Goal: Information Seeking & Learning: Check status

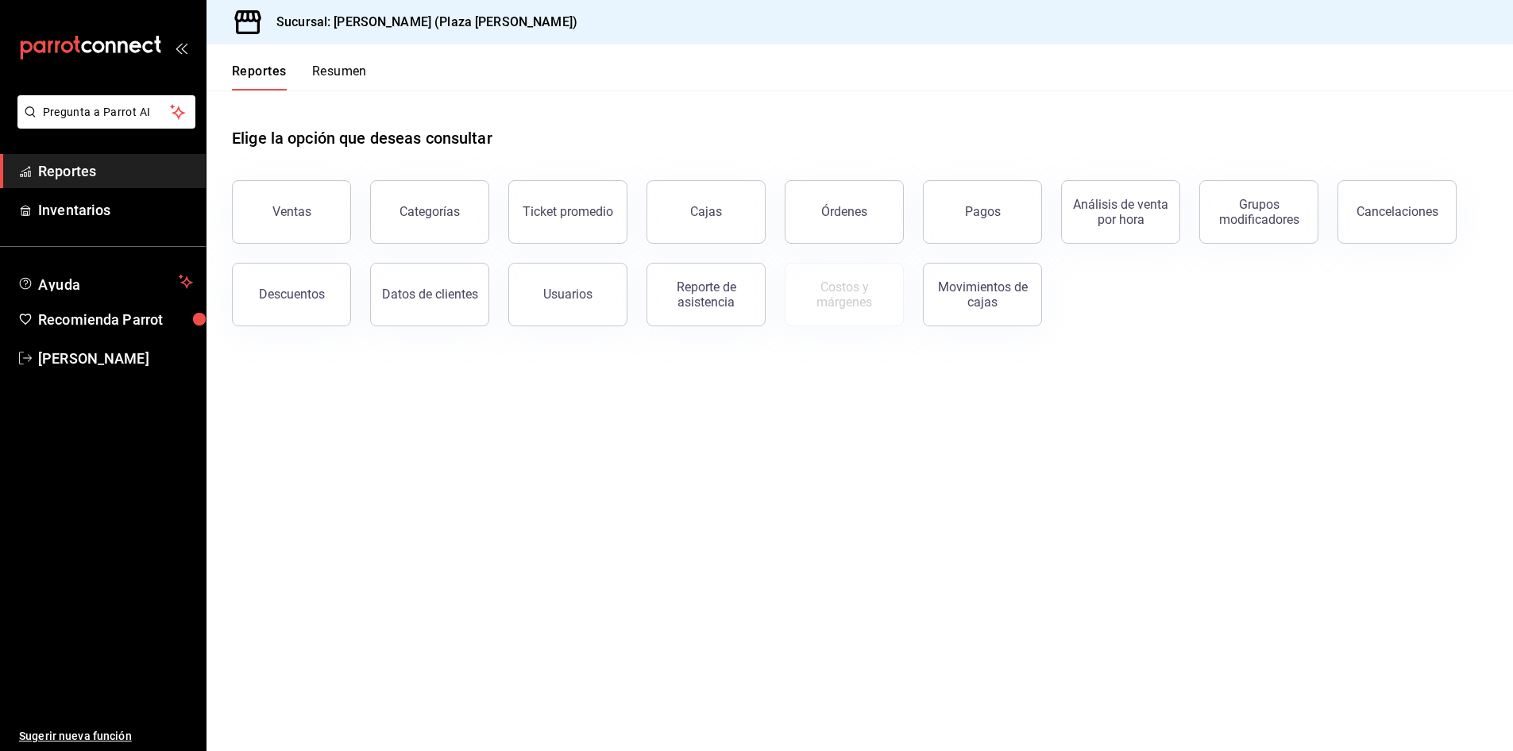
click at [332, 68] on button "Resumen" at bounding box center [339, 77] width 55 height 27
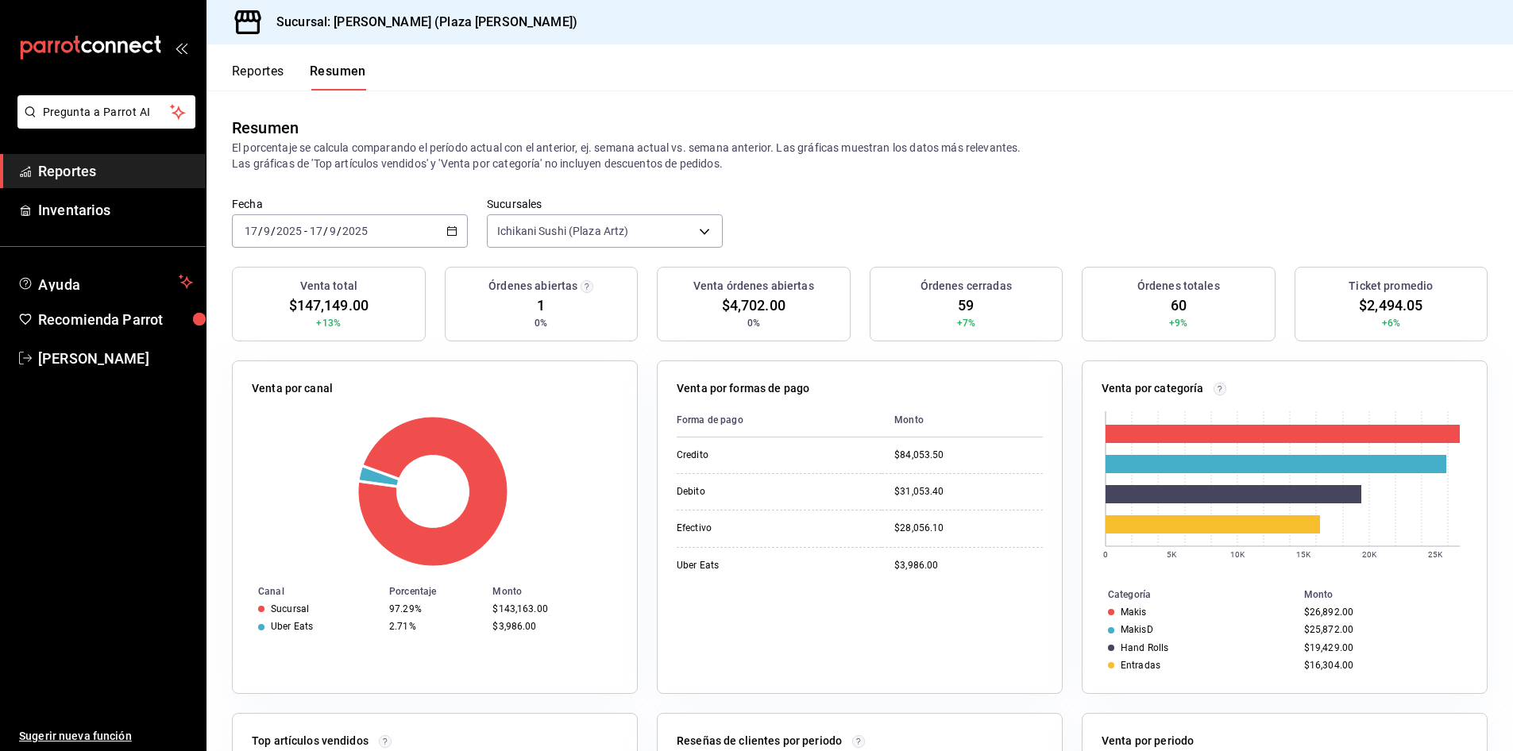
click at [124, 168] on span "Reportes" at bounding box center [115, 170] width 155 height 21
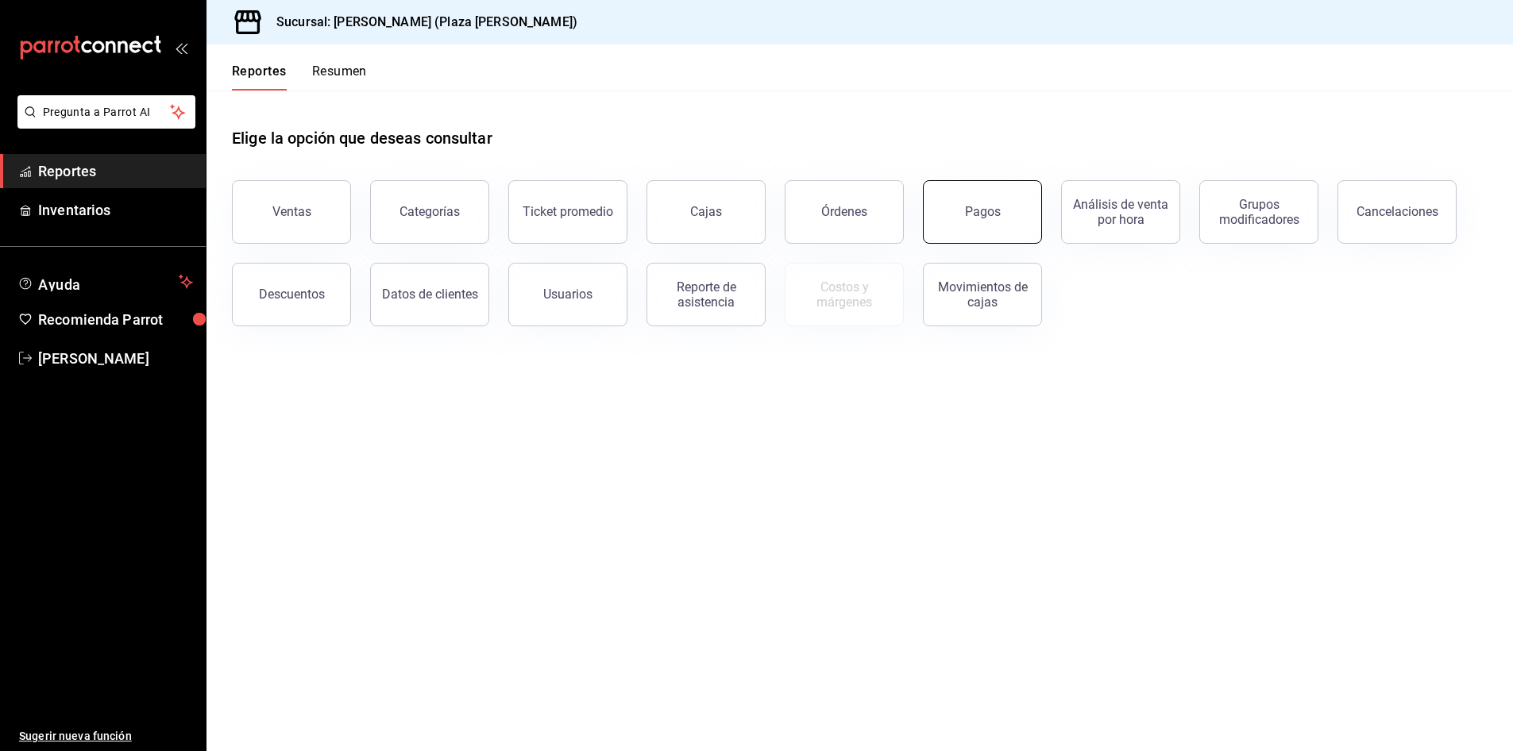
click at [956, 218] on button "Pagos" at bounding box center [982, 212] width 119 height 64
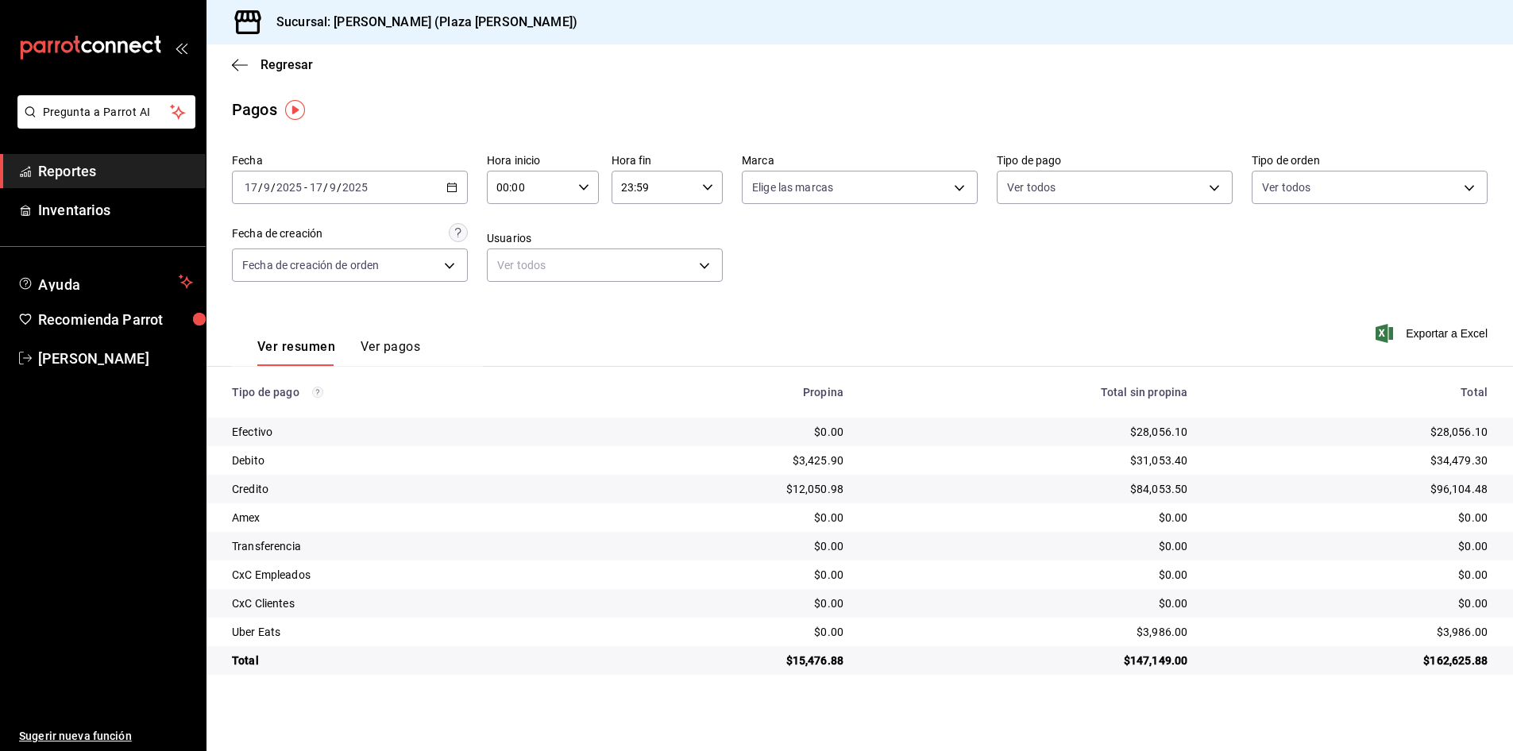
click at [133, 164] on span "Reportes" at bounding box center [115, 170] width 155 height 21
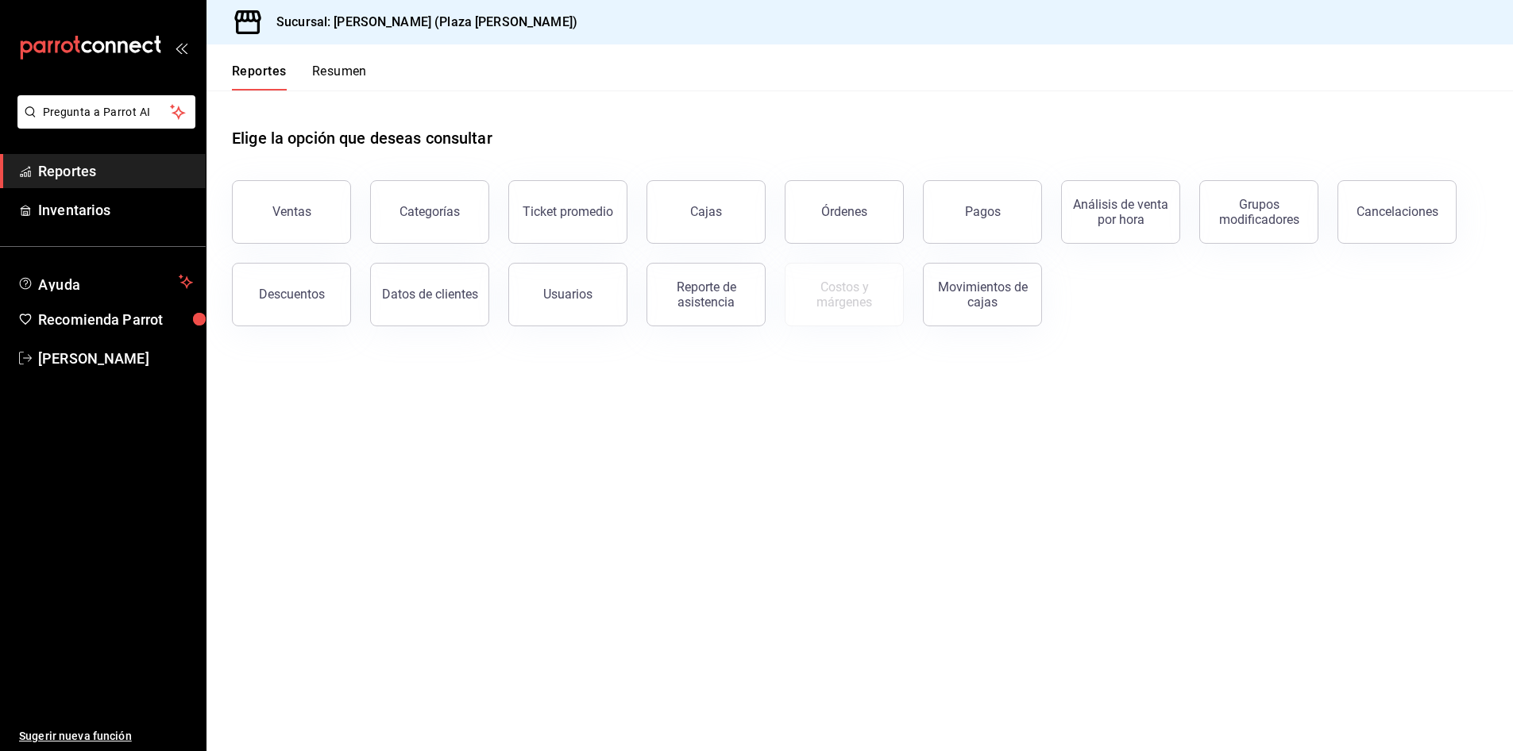
click at [337, 69] on button "Resumen" at bounding box center [339, 77] width 55 height 27
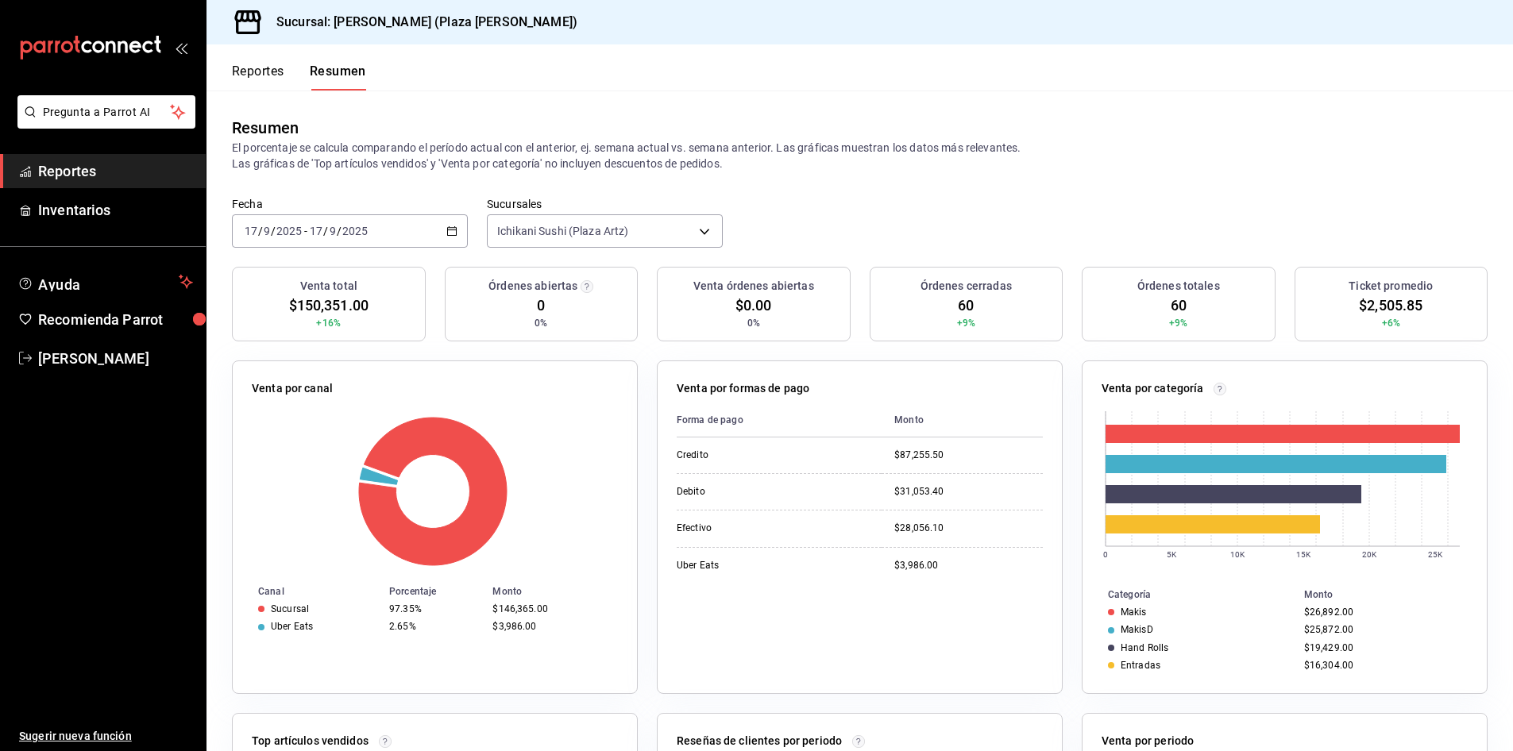
click at [106, 173] on span "Reportes" at bounding box center [115, 170] width 155 height 21
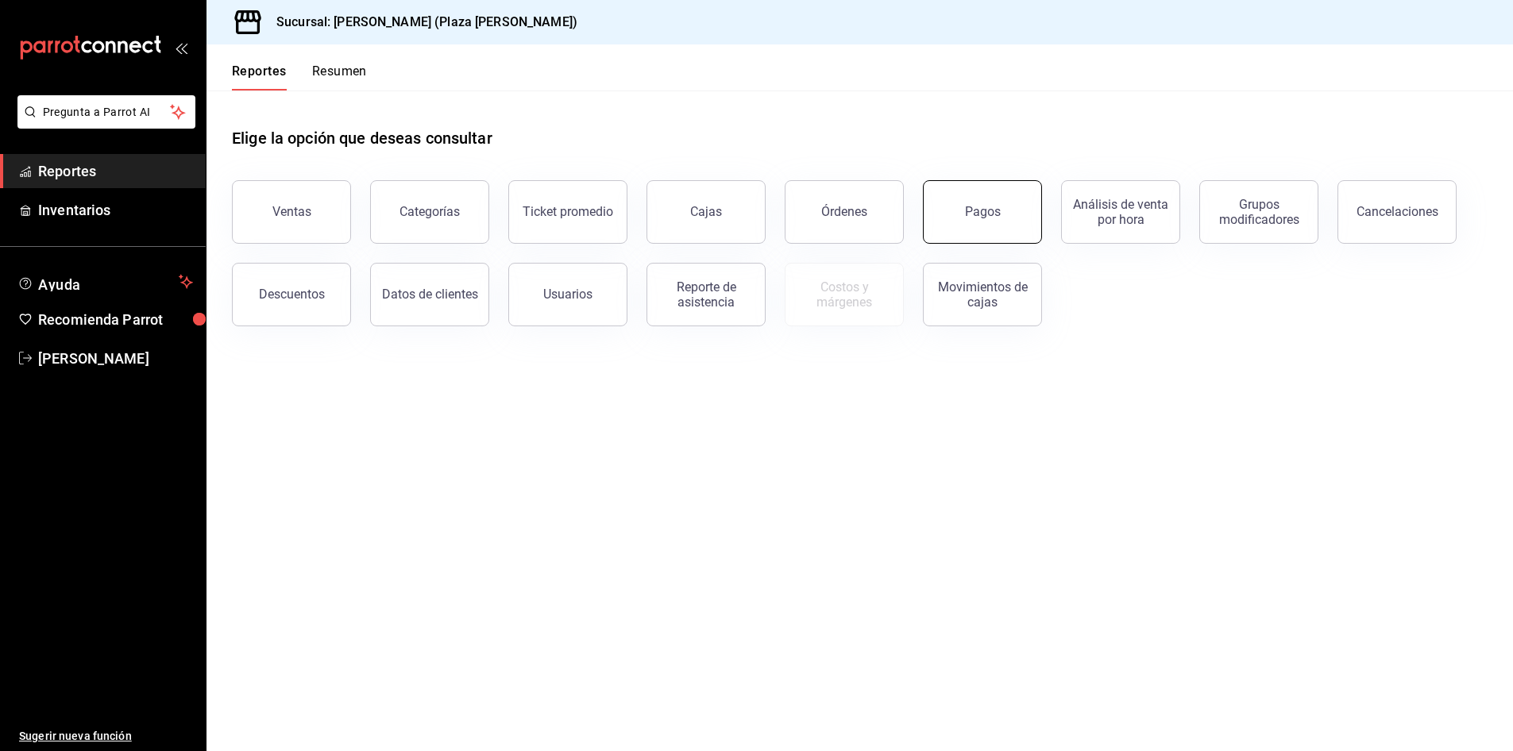
click at [998, 219] on button "Pagos" at bounding box center [982, 212] width 119 height 64
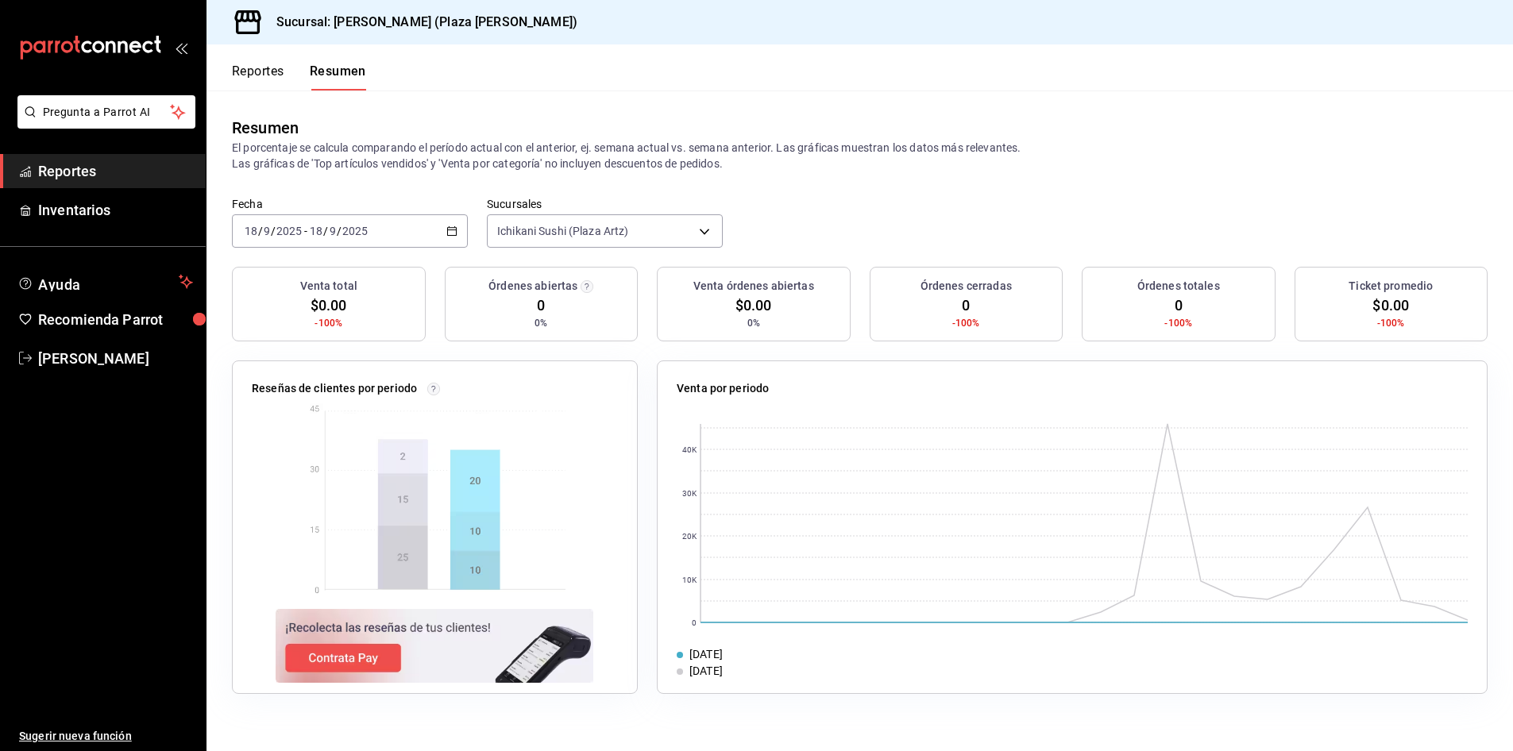
click at [113, 176] on span "Reportes" at bounding box center [115, 170] width 155 height 21
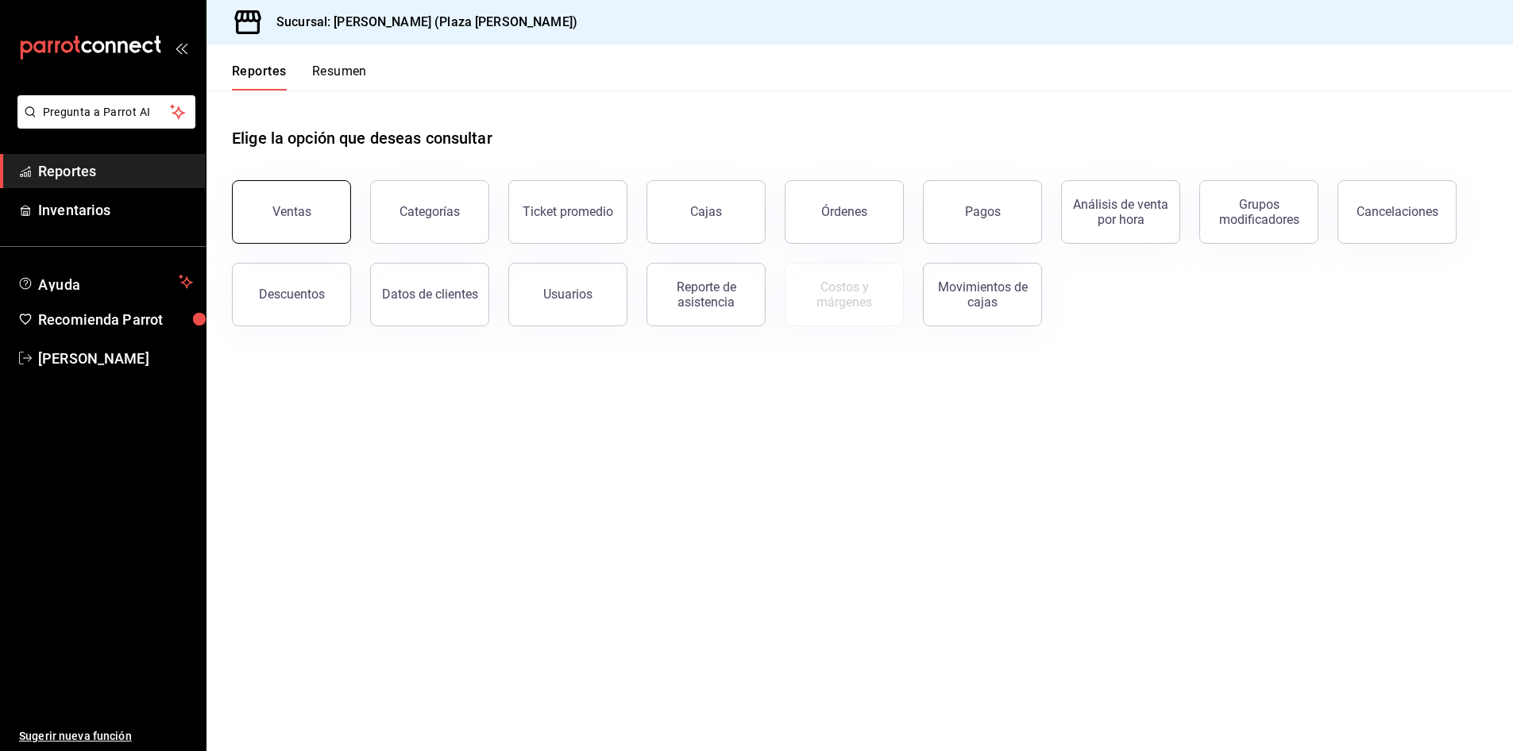
click at [305, 186] on button "Ventas" at bounding box center [291, 212] width 119 height 64
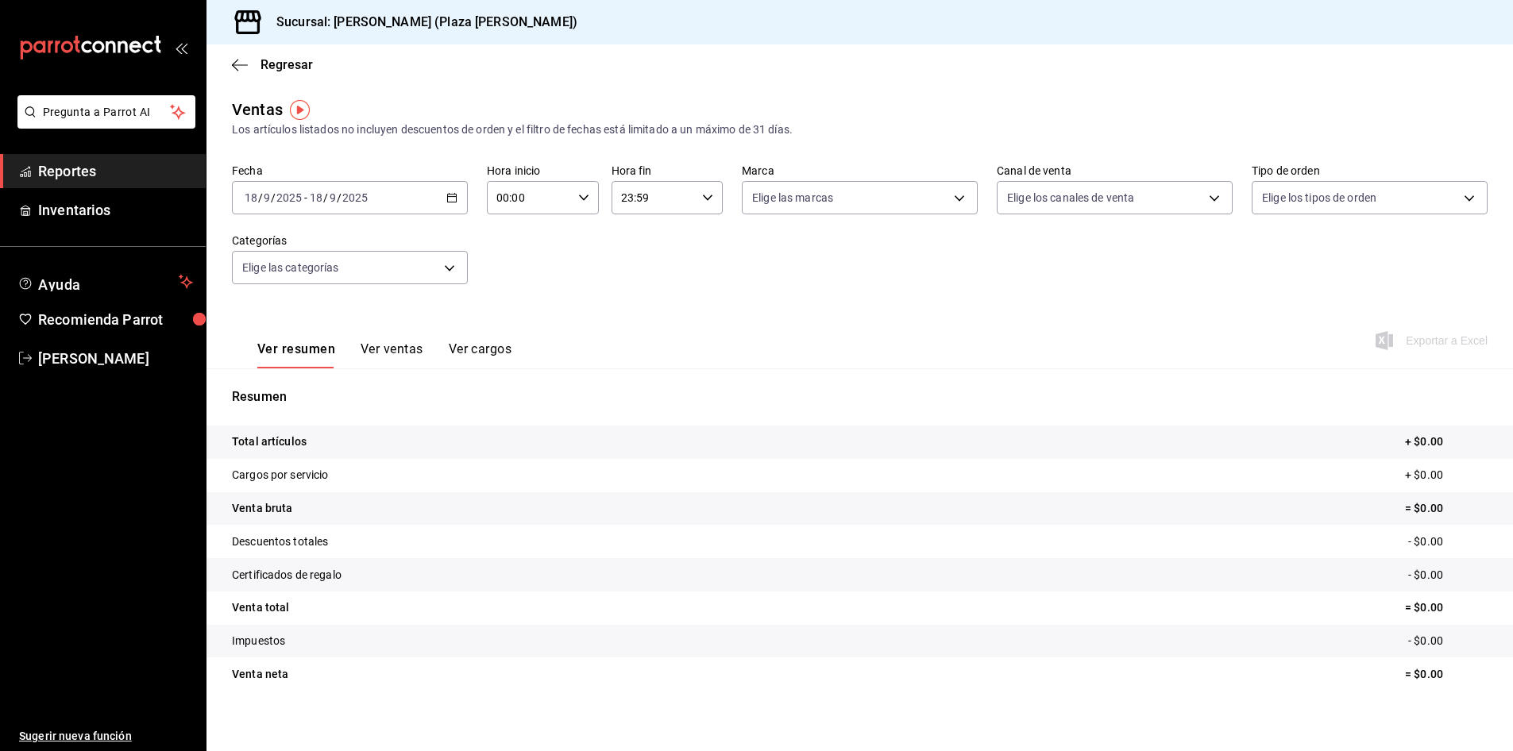
click at [454, 199] on \(Stroke\) "button" at bounding box center [452, 198] width 10 height 9
click at [334, 294] on li "Ayer" at bounding box center [307, 282] width 149 height 36
click at [471, 341] on div "Ver resumen Ver ventas Ver cargos" at bounding box center [372, 345] width 280 height 46
click at [476, 350] on button "Ver cargos" at bounding box center [481, 355] width 64 height 27
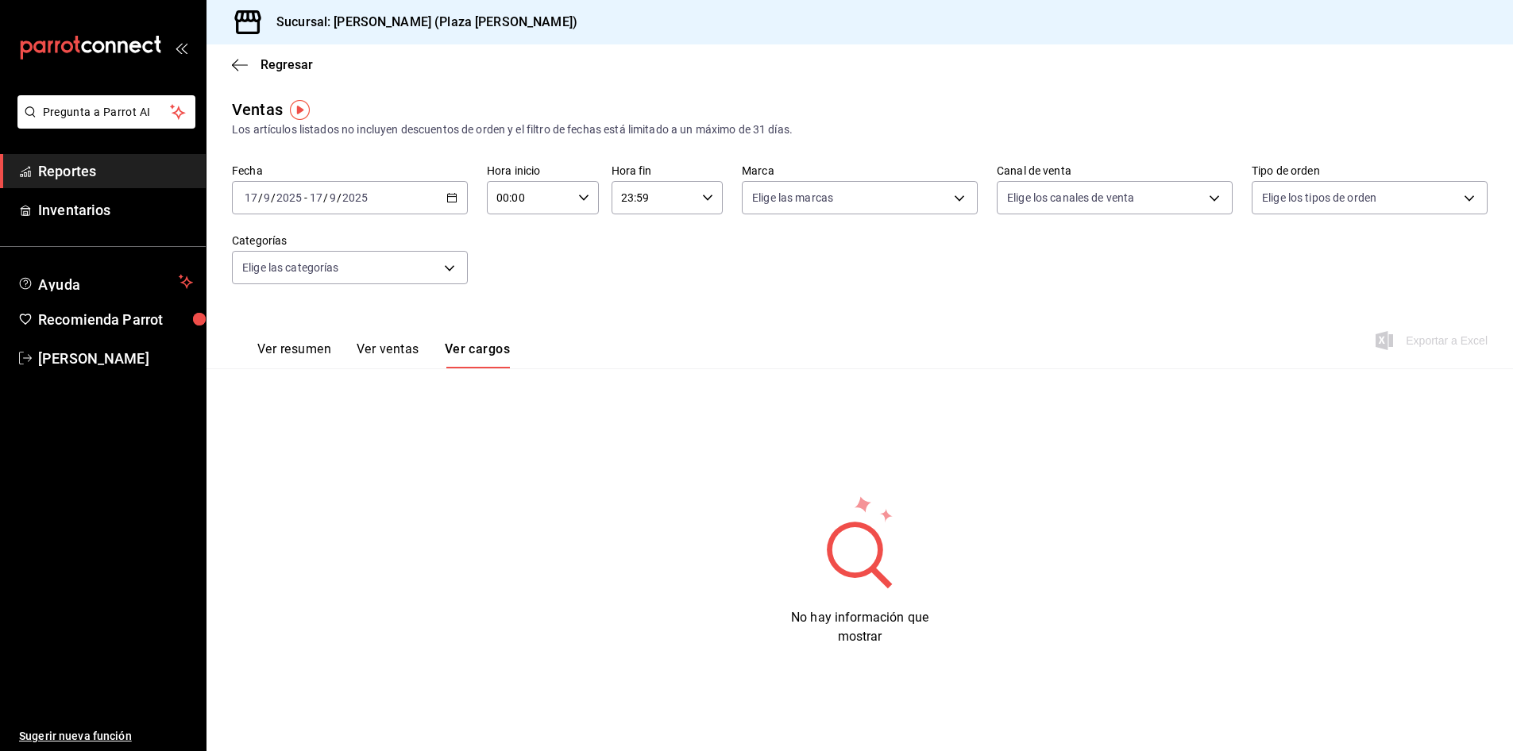
click at [373, 337] on div "Ver resumen Ver ventas Ver cargos" at bounding box center [371, 345] width 278 height 46
click at [388, 349] on button "Ver ventas" at bounding box center [388, 355] width 63 height 27
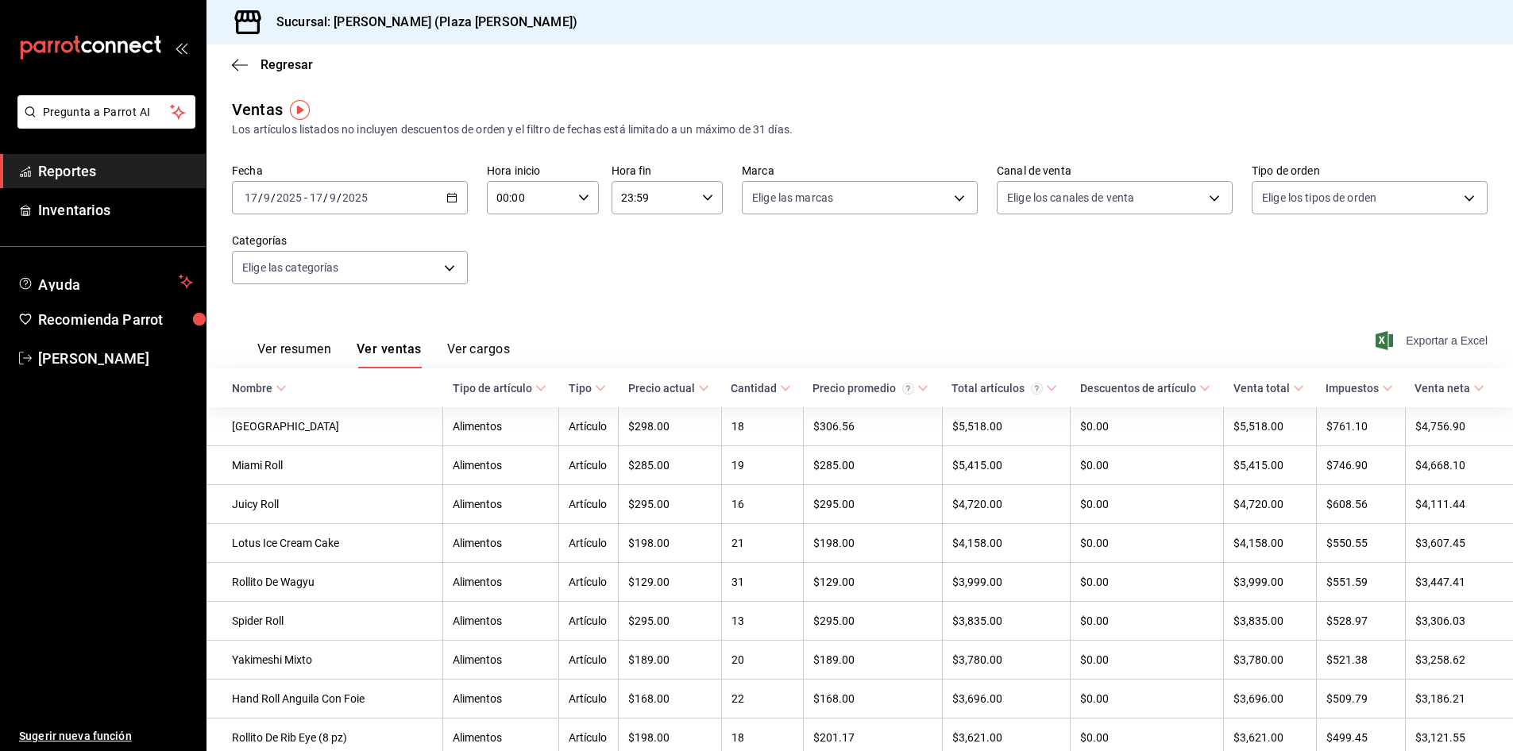
click at [1403, 345] on span "Exportar a Excel" at bounding box center [1433, 340] width 109 height 19
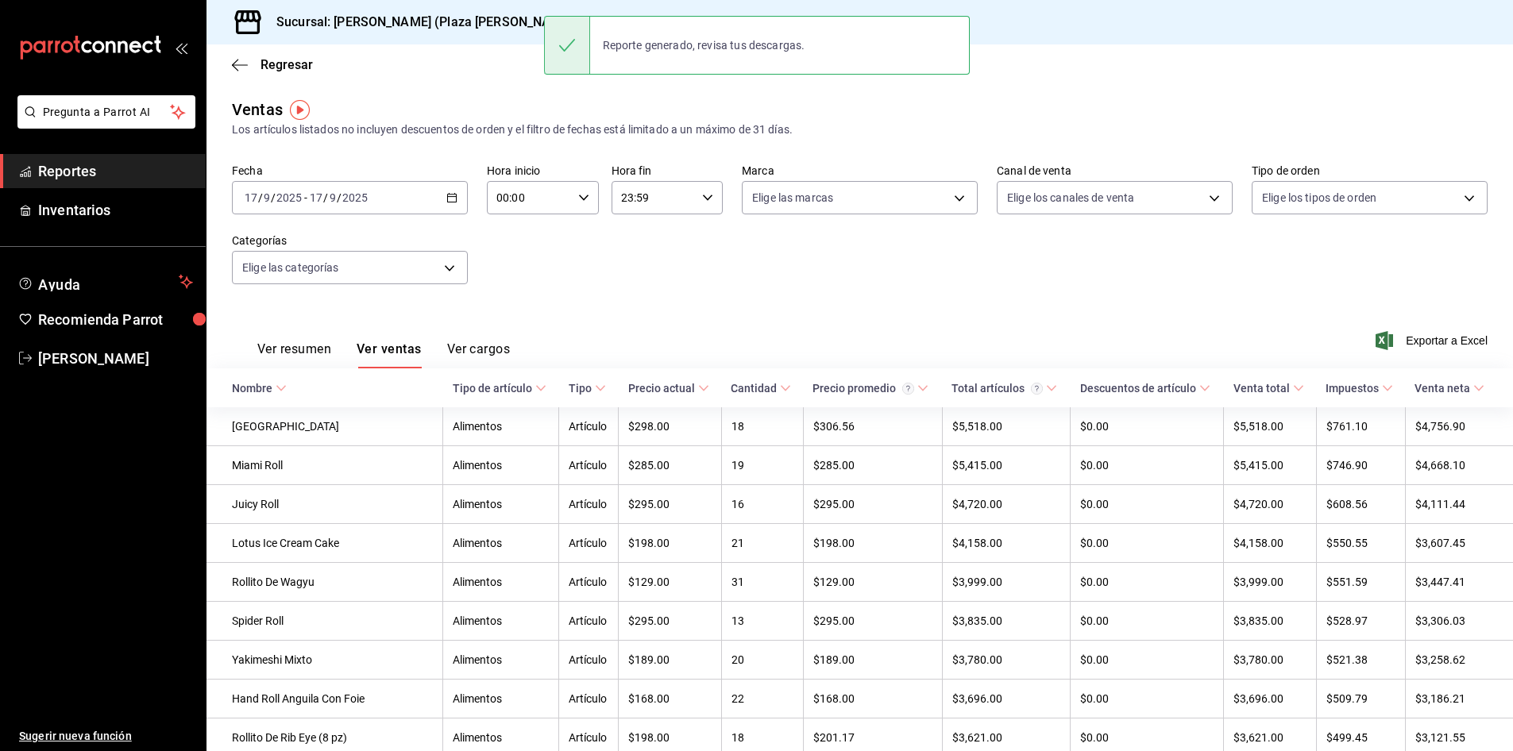
click at [1042, 264] on div "Fecha 2025-09-17 17 / 9 / 2025 - 2025-09-17 17 / 9 / 2025 Hora inicio 00:00 Hor…" at bounding box center [860, 234] width 1256 height 140
click at [134, 187] on link "Reportes" at bounding box center [103, 171] width 206 height 34
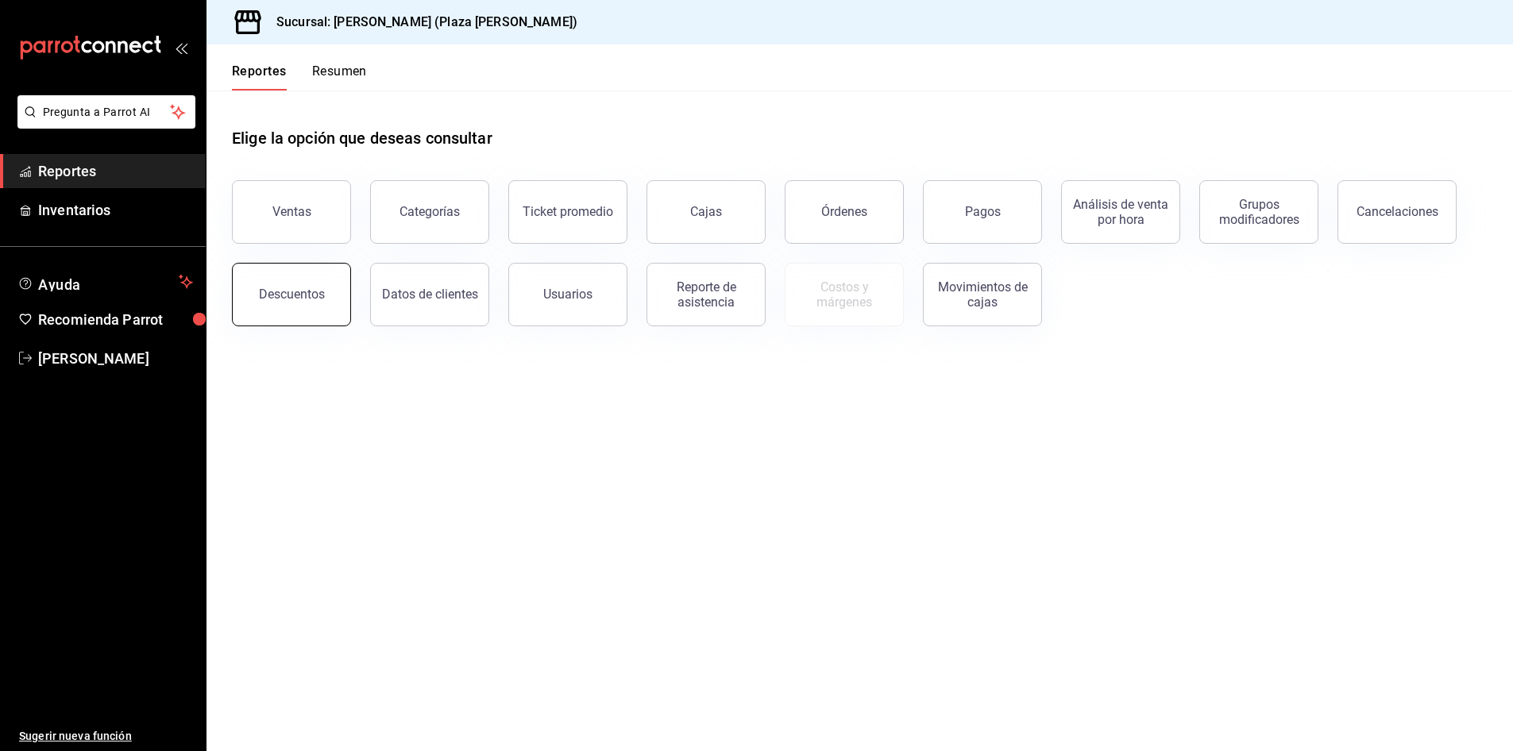
click at [296, 319] on button "Descuentos" at bounding box center [291, 295] width 119 height 64
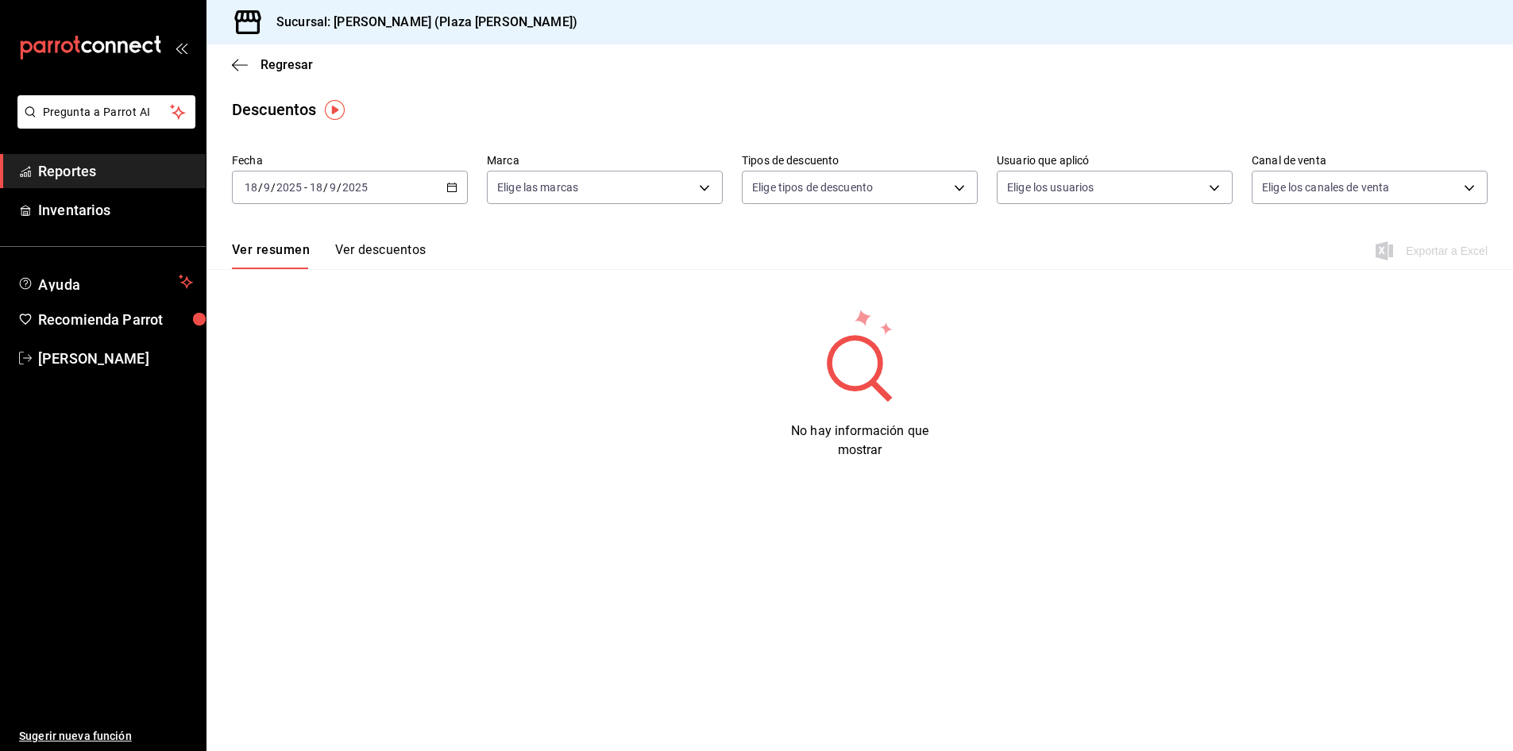
click at [106, 172] on span "Reportes" at bounding box center [115, 170] width 155 height 21
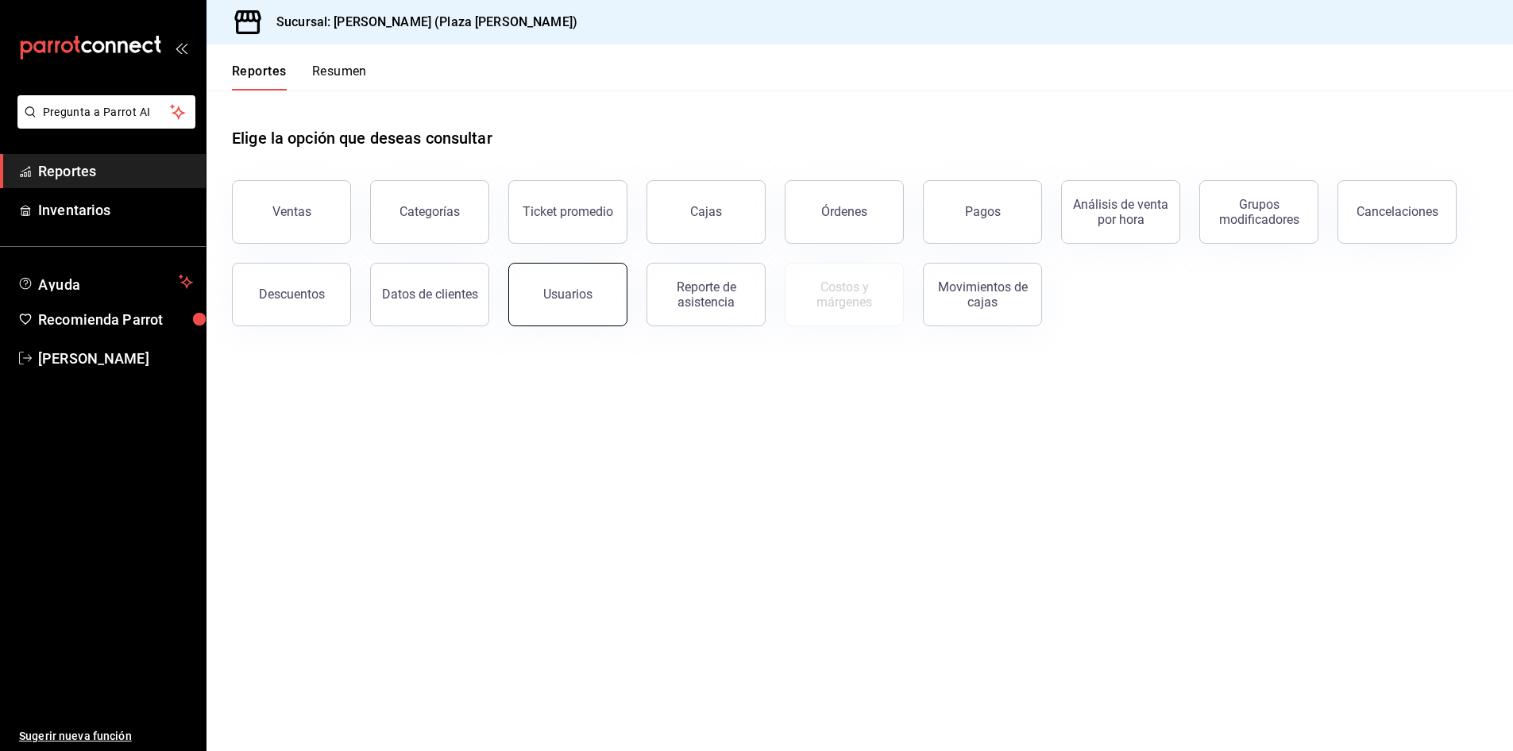
click at [581, 272] on button "Usuarios" at bounding box center [567, 295] width 119 height 64
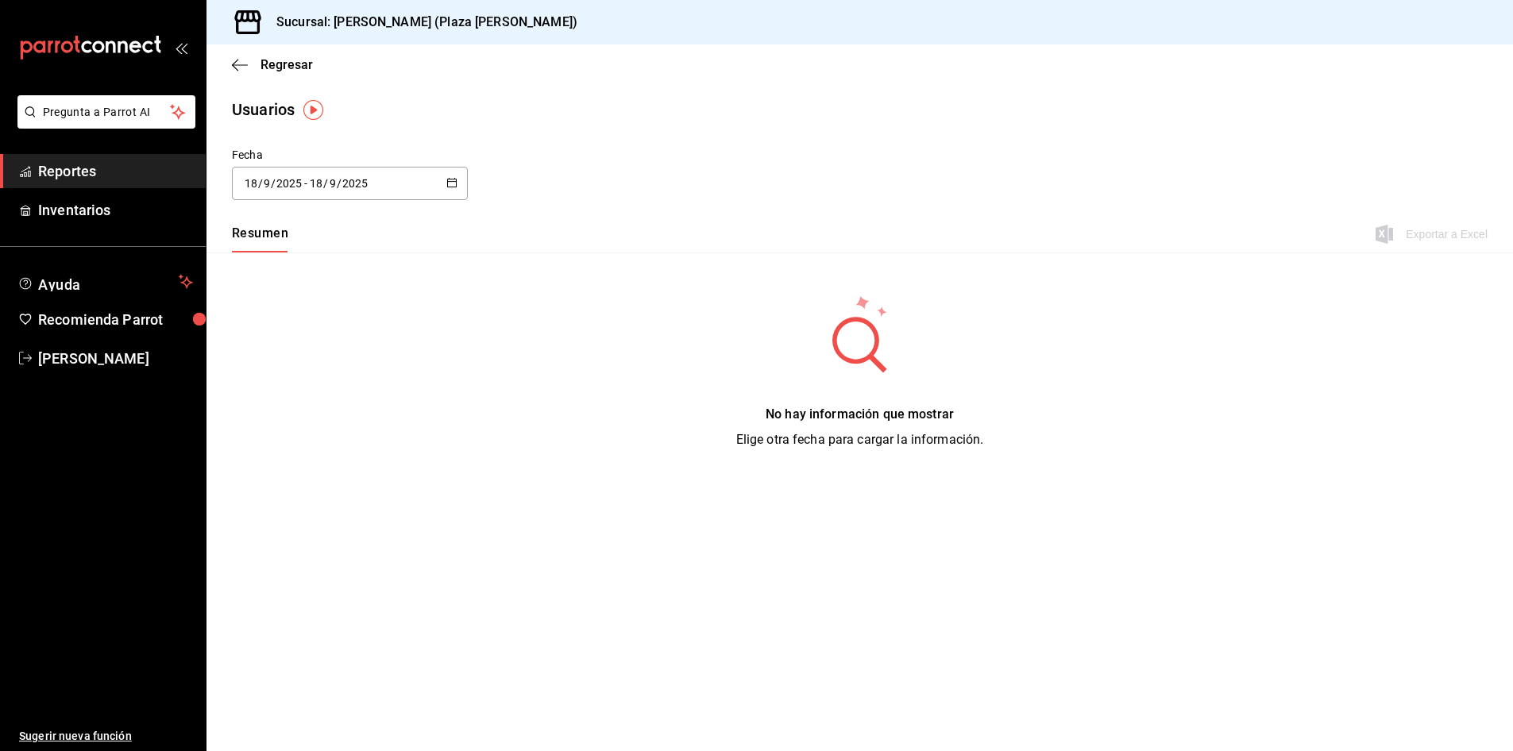
click at [85, 163] on span "Reportes" at bounding box center [115, 170] width 155 height 21
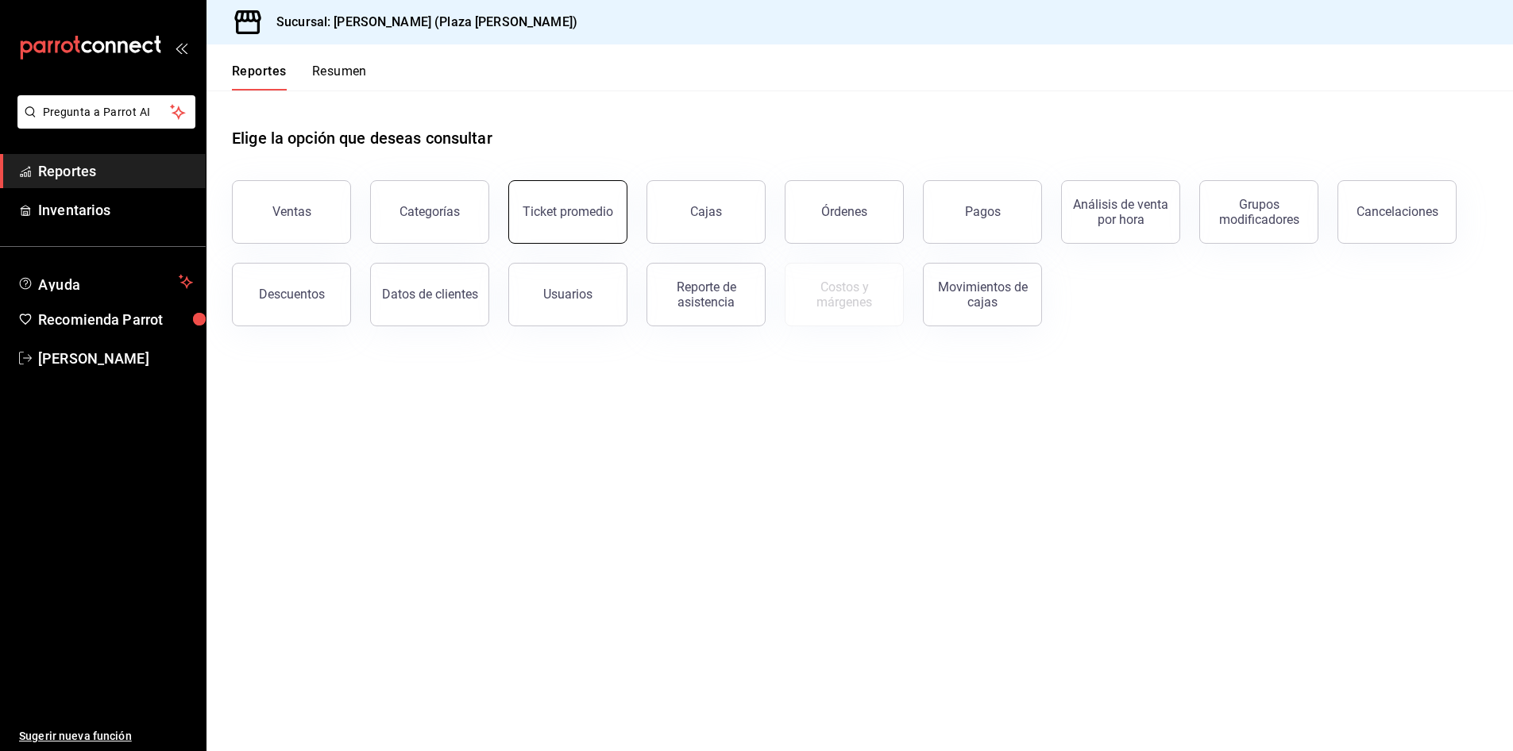
click at [522, 219] on button "Ticket promedio" at bounding box center [567, 212] width 119 height 64
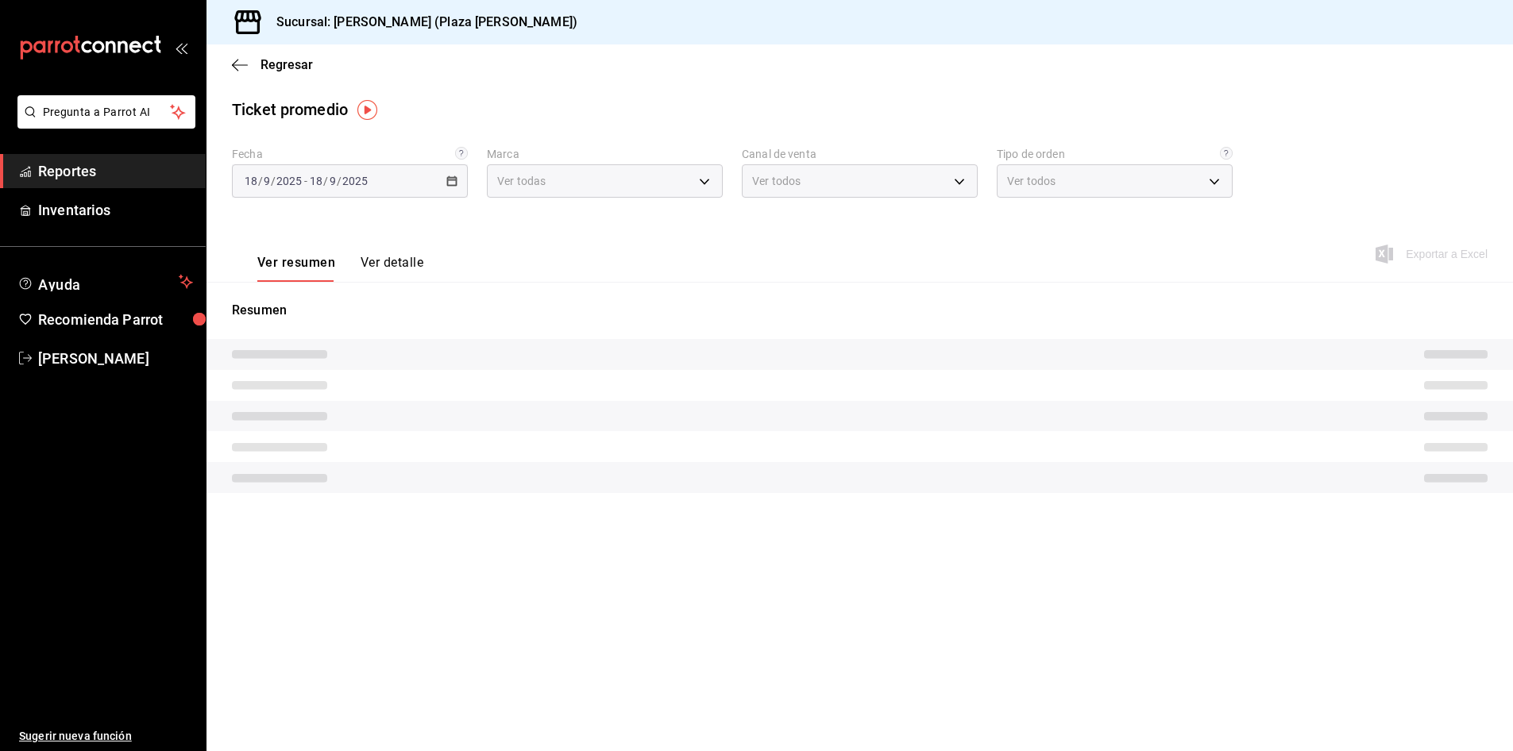
type input "abc0a998-24f3-49b9-87eb-b6f27766d4d5"
type input "PARROT,UBER_EATS,RAPPI,DIDI_FOOD,ONLINE"
type input "c62a6c8a-5deb-4e34-9cb3-511eee532814,EXTERNAL"
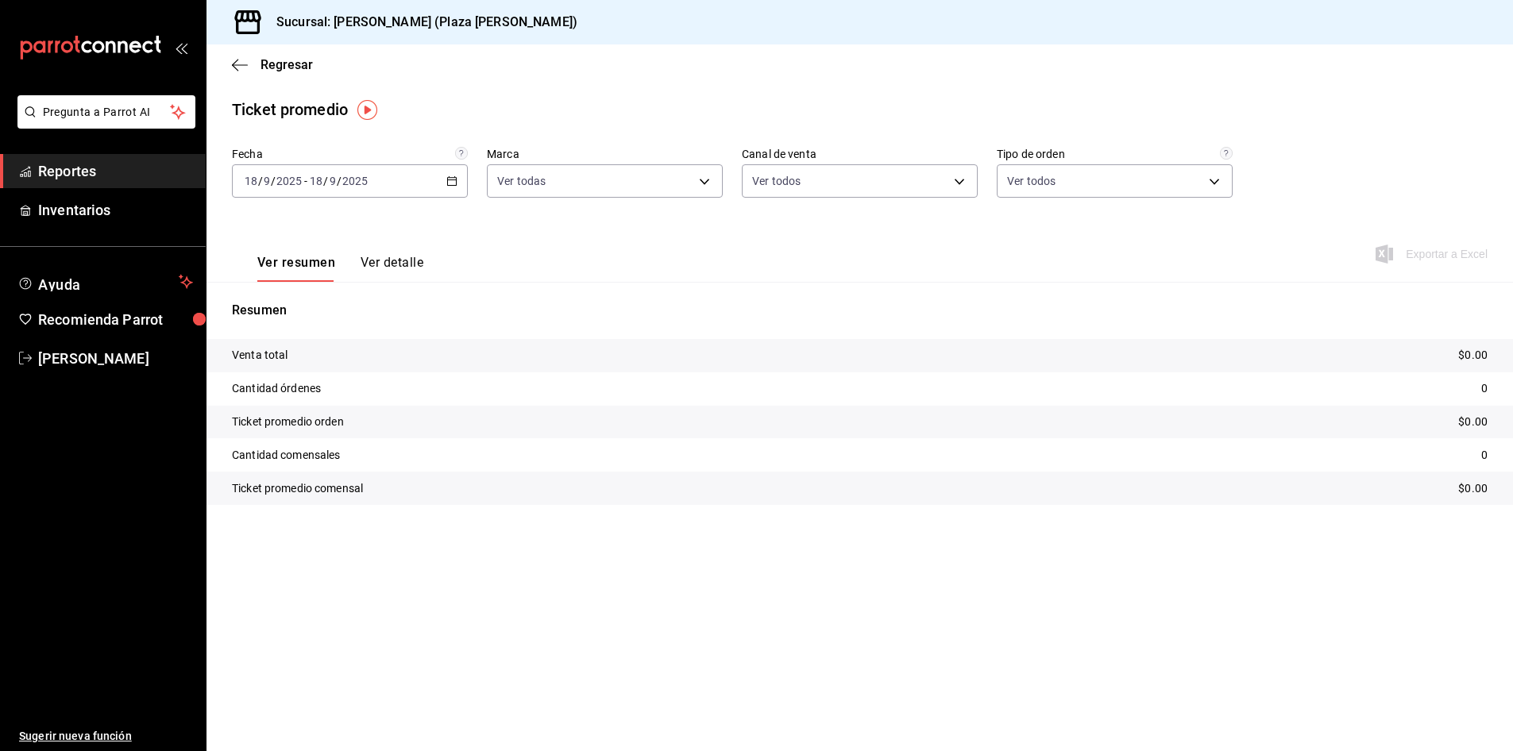
click at [396, 257] on button "Ver detalle" at bounding box center [392, 268] width 63 height 27
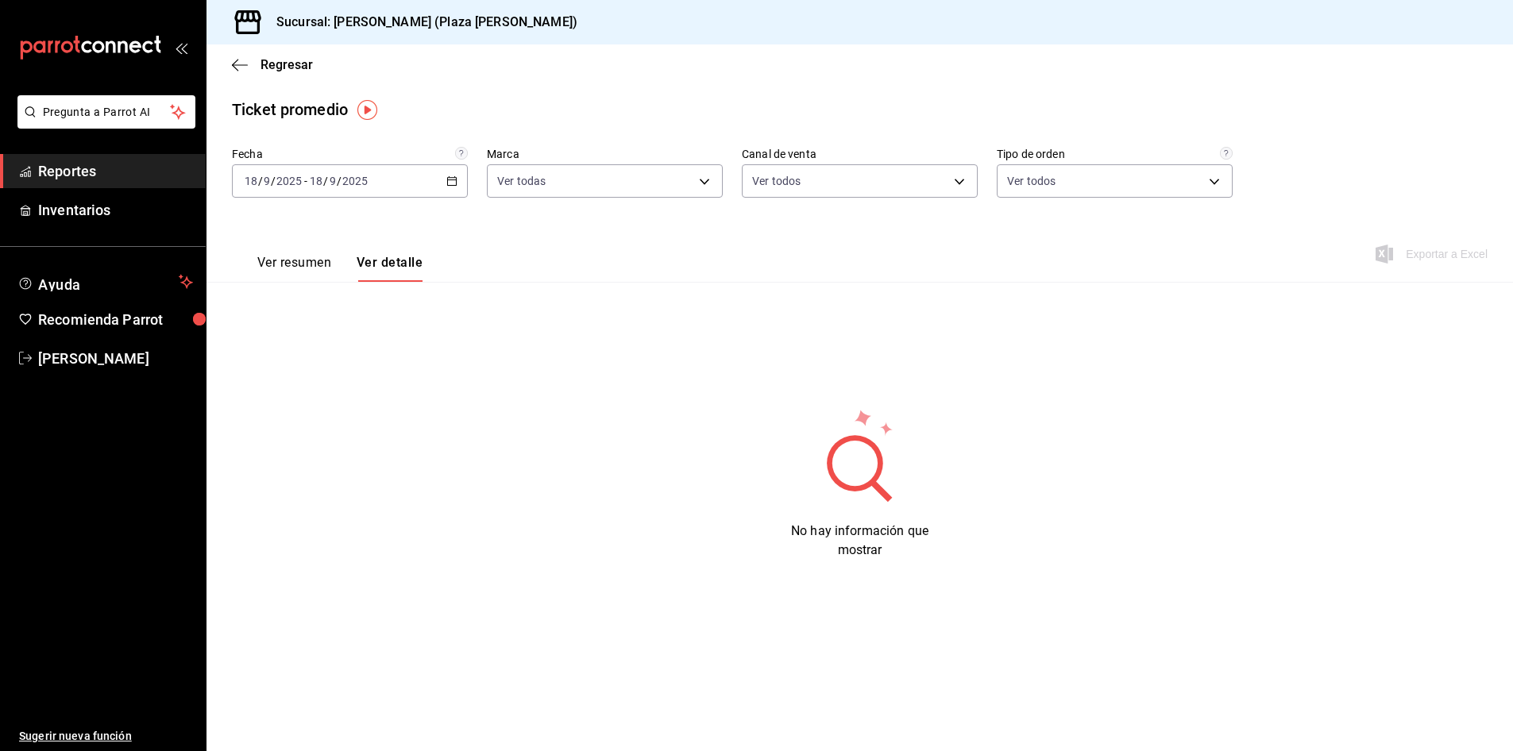
click at [446, 180] on icon "button" at bounding box center [451, 181] width 11 height 11
click at [348, 265] on span "Ayer" at bounding box center [306, 265] width 123 height 17
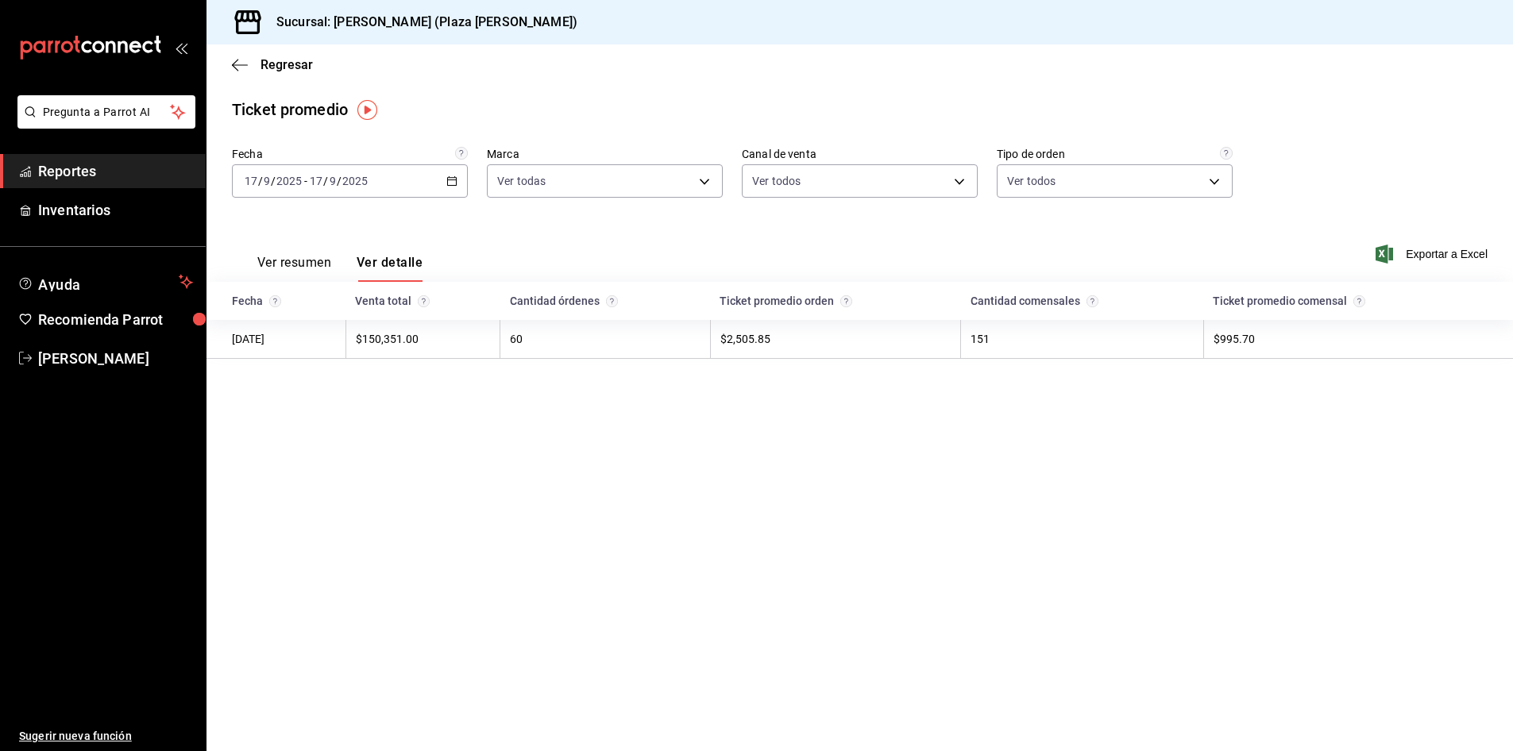
click at [1030, 496] on main "Regresar Ticket promedio Fecha 2025-09-17 17 / 9 / 2025 - 2025-09-17 17 / 9 / 2…" at bounding box center [860, 397] width 1307 height 707
click at [110, 187] on link "Reportes" at bounding box center [103, 171] width 206 height 34
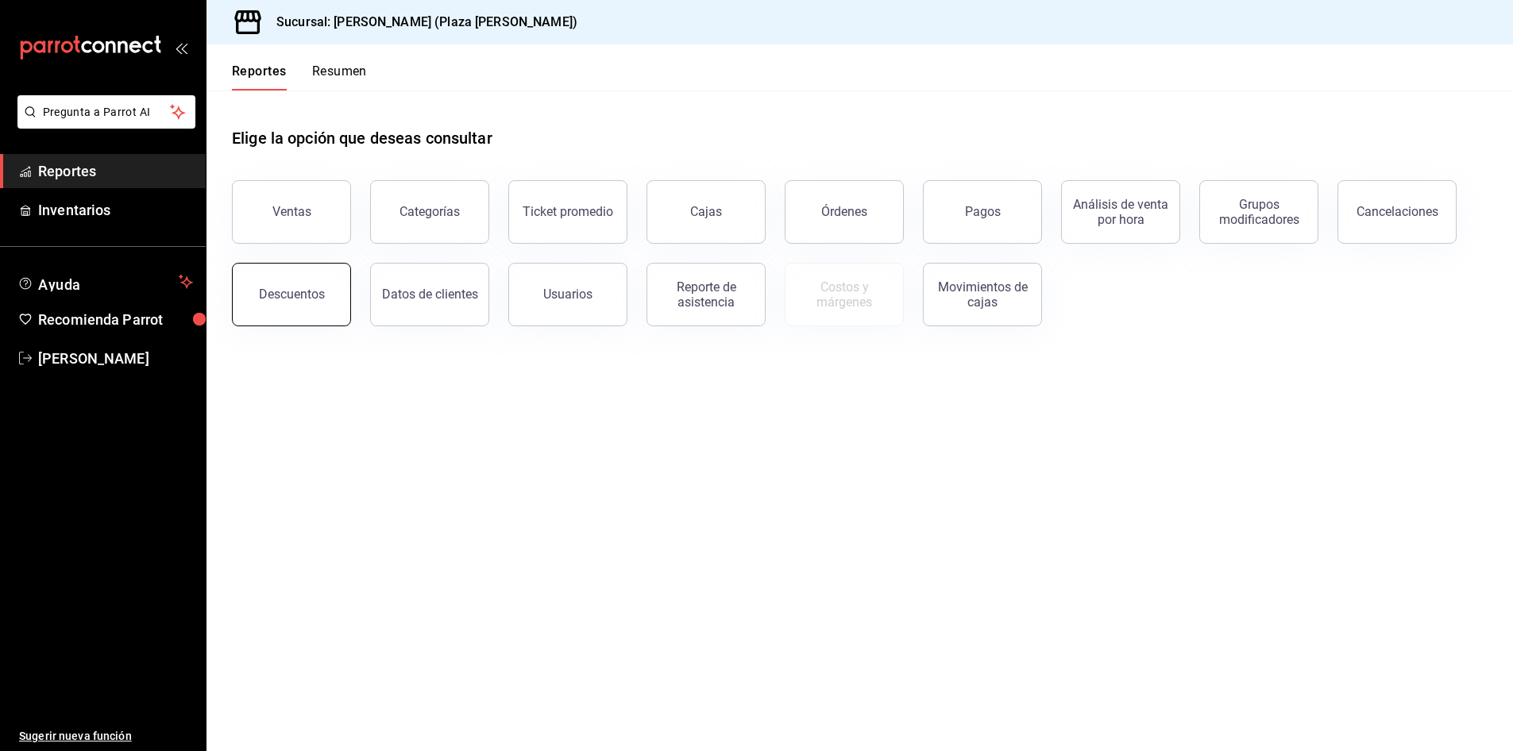
click at [338, 294] on button "Descuentos" at bounding box center [291, 295] width 119 height 64
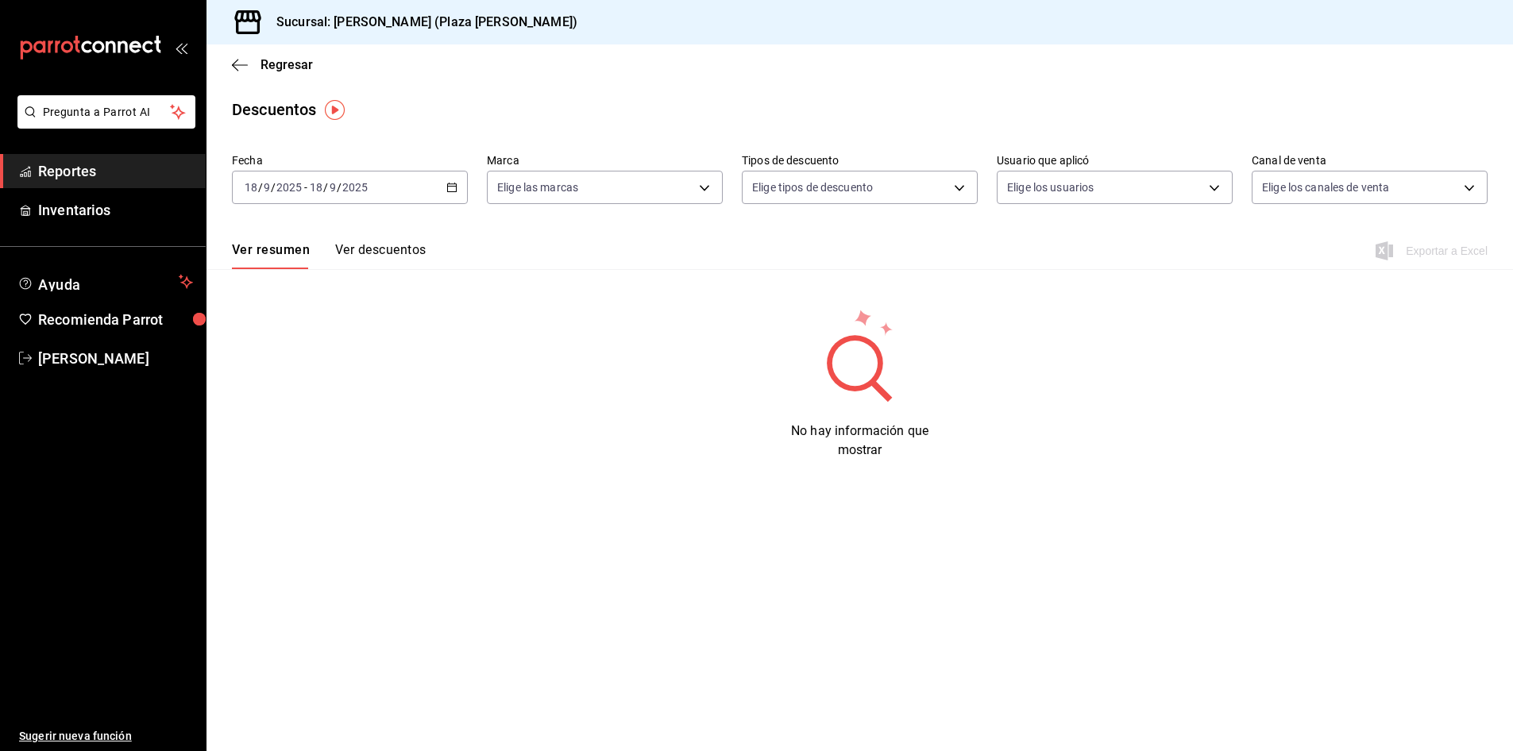
click at [411, 251] on button "Ver descuentos" at bounding box center [380, 255] width 91 height 27
click at [442, 185] on div "2025-09-18 18 / 9 / 2025 - 2025-09-18 18 / 9 / 2025" at bounding box center [350, 187] width 236 height 33
click at [305, 287] on li "Ayer" at bounding box center [307, 271] width 149 height 36
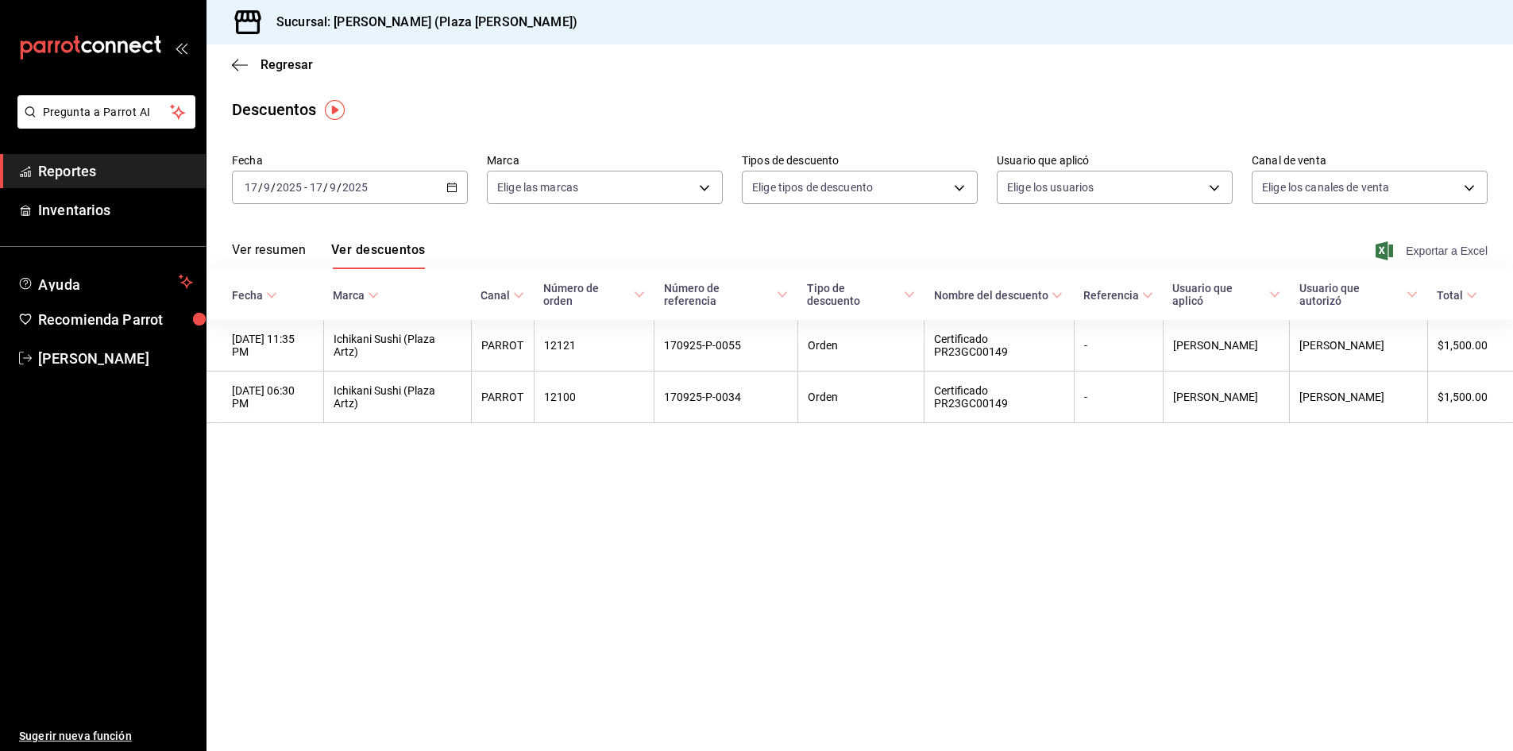
click at [1438, 257] on span "Exportar a Excel" at bounding box center [1433, 250] width 109 height 19
drag, startPoint x: 1022, startPoint y: 52, endPoint x: 1099, endPoint y: 50, distance: 77.1
click at [1025, 54] on div "Regresar" at bounding box center [860, 64] width 1307 height 41
drag, startPoint x: 916, startPoint y: 535, endPoint x: 720, endPoint y: 71, distance: 503.4
click at [916, 535] on main "Regresar Descuentos Fecha 2025-09-17 17 / 9 / 2025 - 2025-09-17 17 / 9 / 2025 M…" at bounding box center [860, 397] width 1307 height 707
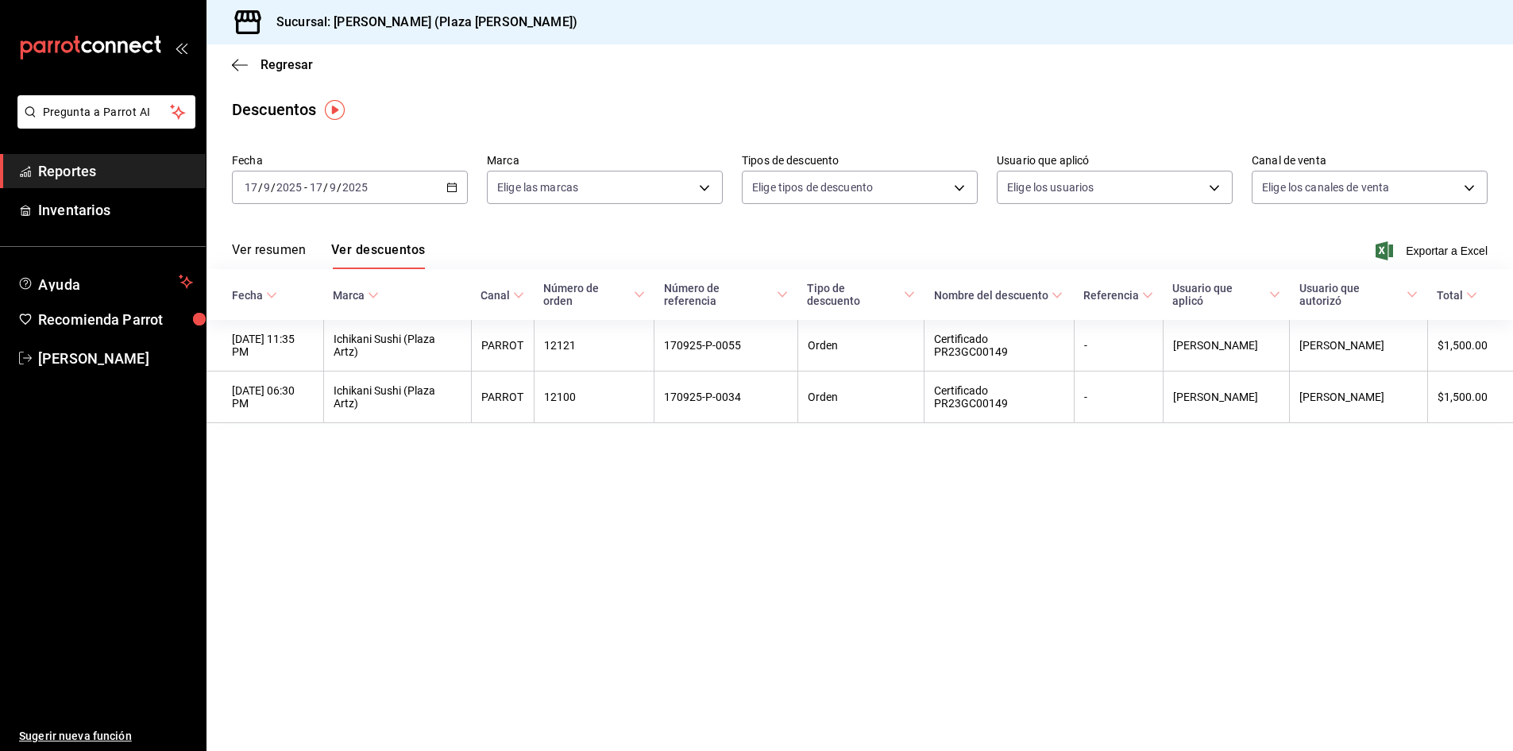
click at [98, 170] on span "Reportes" at bounding box center [115, 170] width 155 height 21
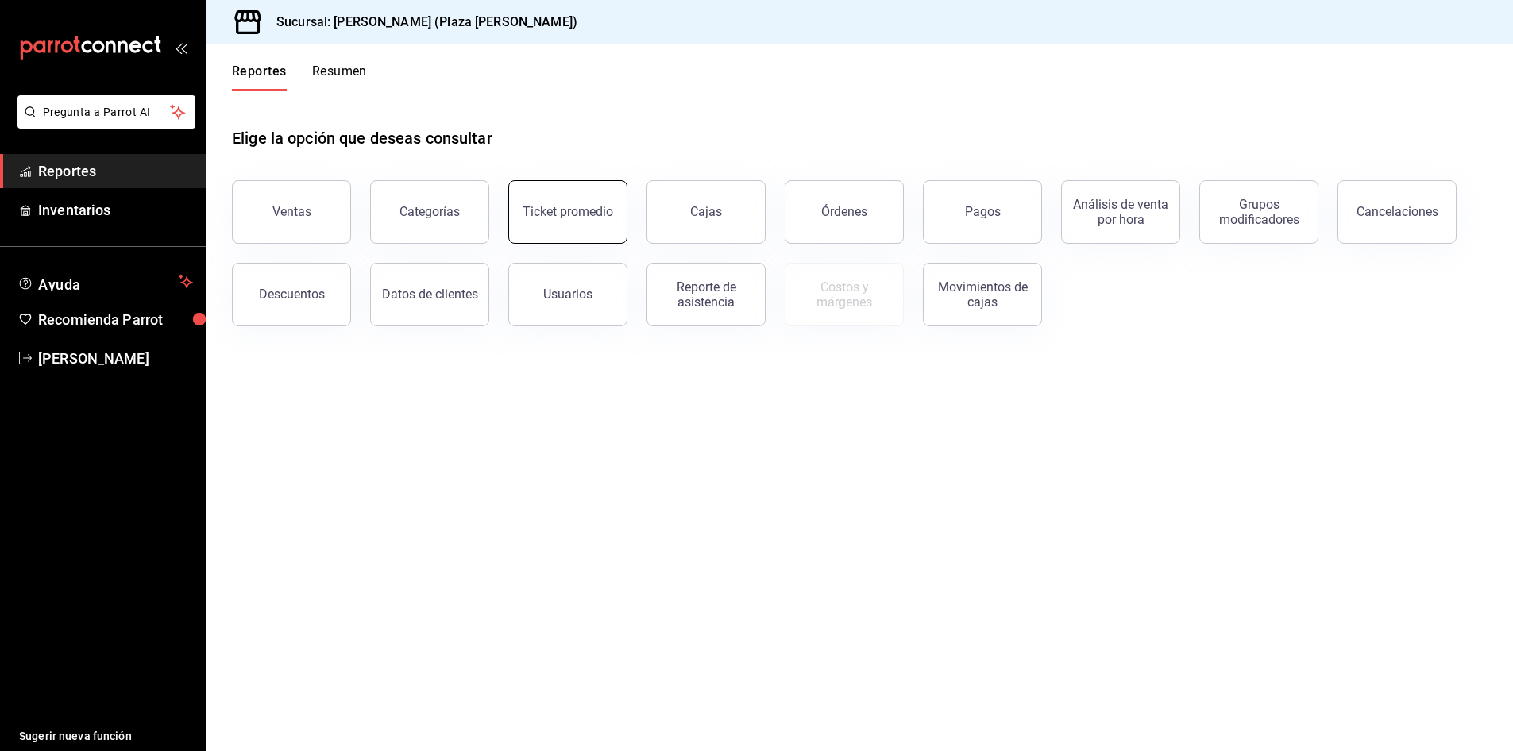
click at [611, 208] on button "Ticket promedio" at bounding box center [567, 212] width 119 height 64
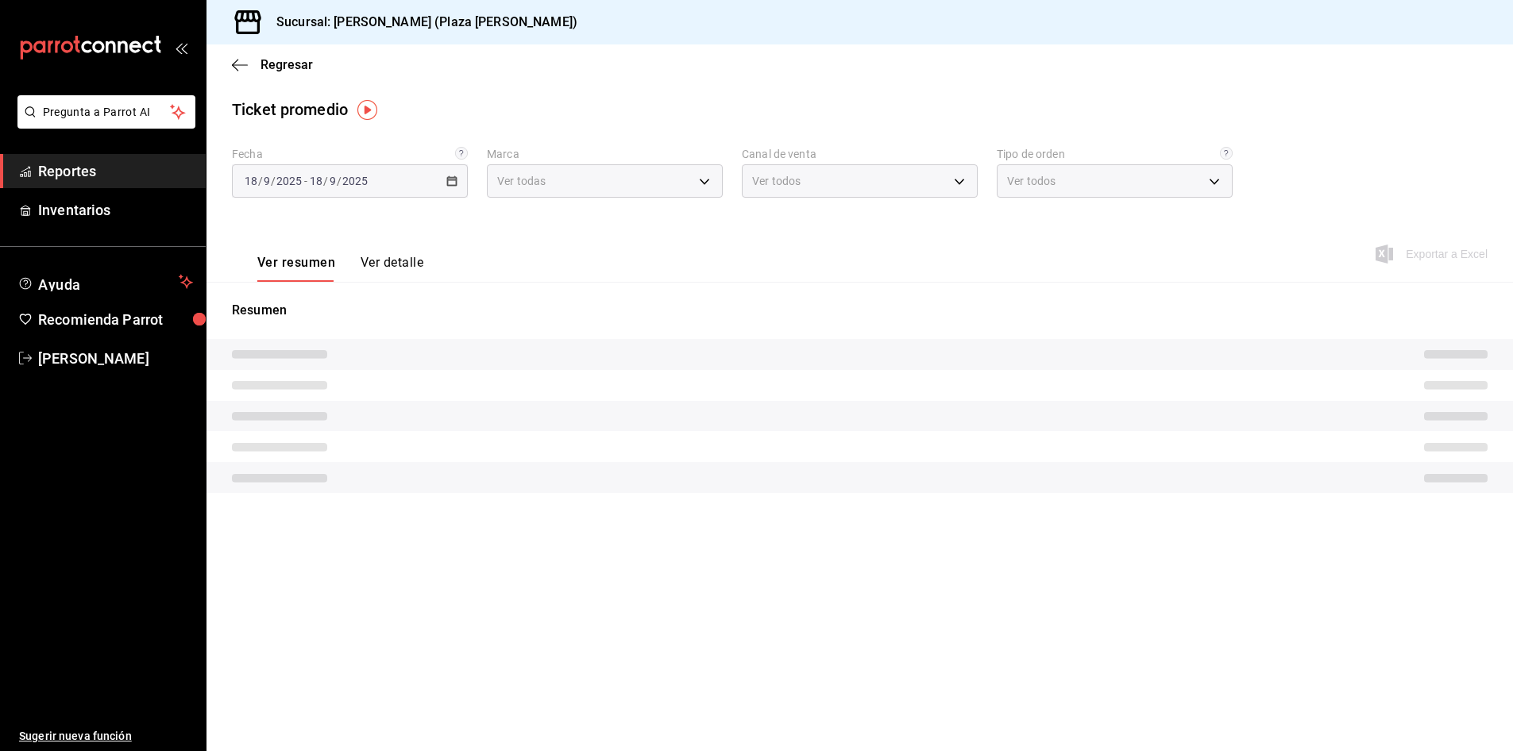
type input "abc0a998-24f3-49b9-87eb-b6f27766d4d5"
type input "PARROT,UBER_EATS,RAPPI,DIDI_FOOD,ONLINE"
type input "c62a6c8a-5deb-4e34-9cb3-511eee532814,EXTERNAL"
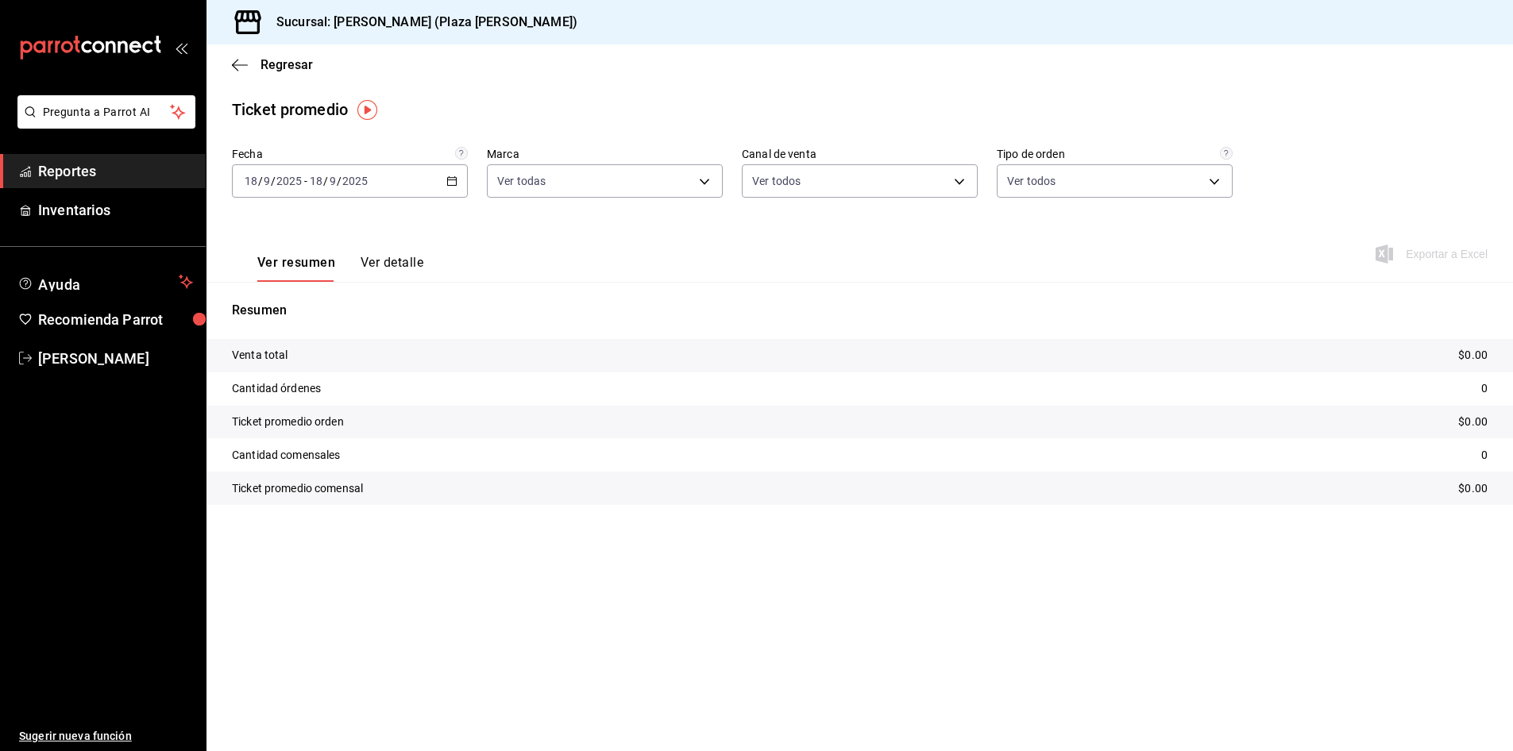
click at [388, 168] on div "2025-09-18 18 / 9 / 2025 - 2025-09-18 18 / 9 / 2025" at bounding box center [350, 180] width 236 height 33
click at [336, 253] on li "Ayer" at bounding box center [307, 265] width 149 height 36
